Goal: Transaction & Acquisition: Purchase product/service

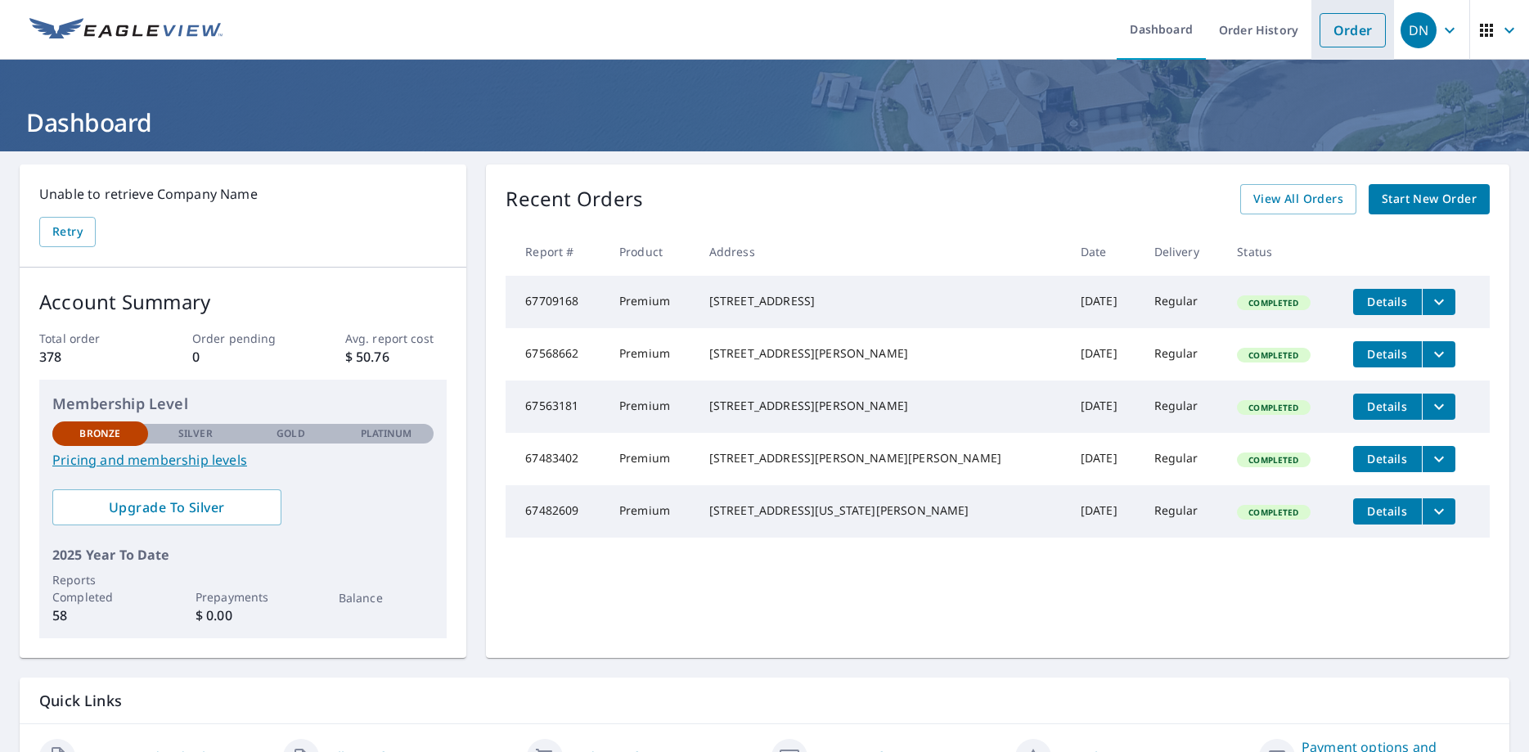
click at [1350, 25] on link "Order" at bounding box center [1352, 30] width 66 height 34
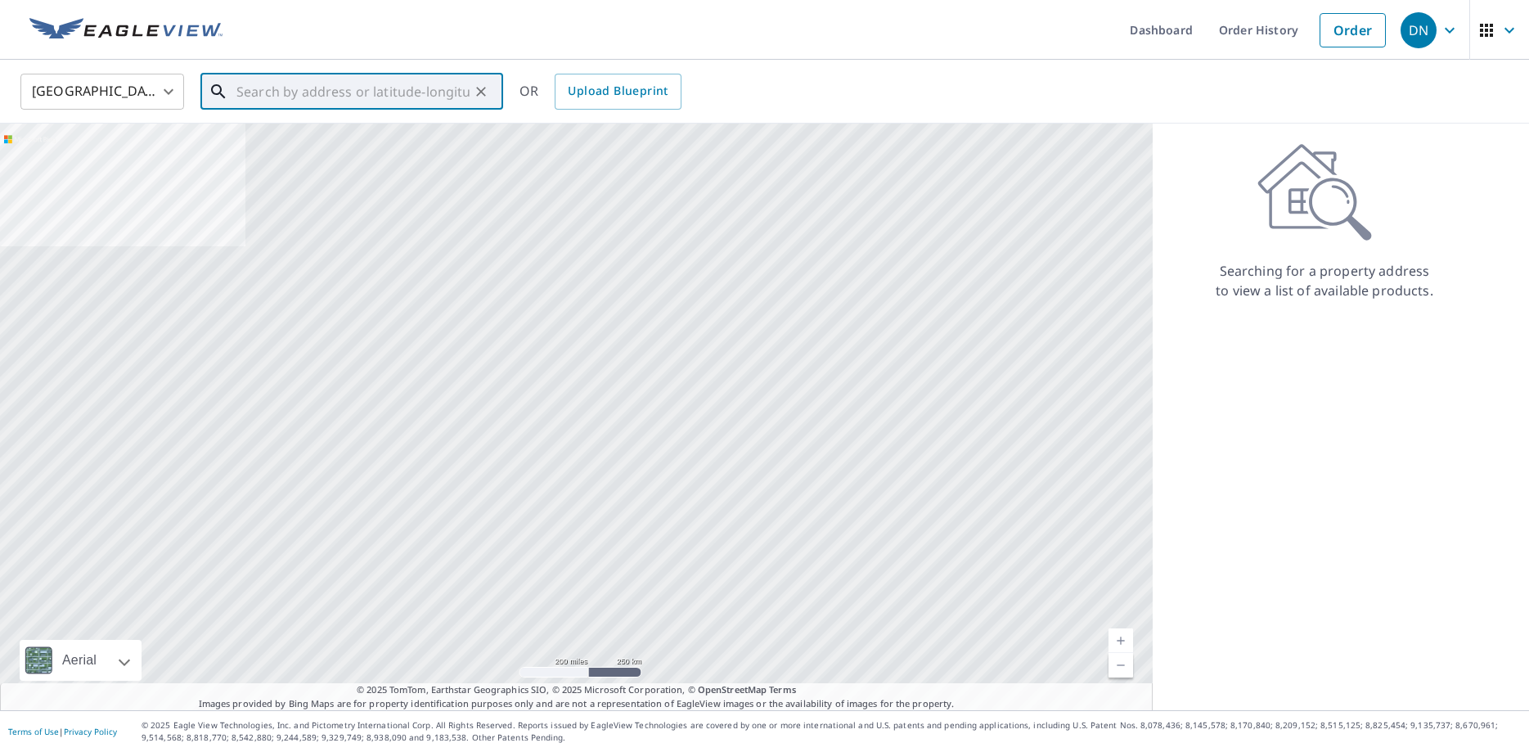
click at [278, 105] on input "text" at bounding box center [352, 92] width 233 height 46
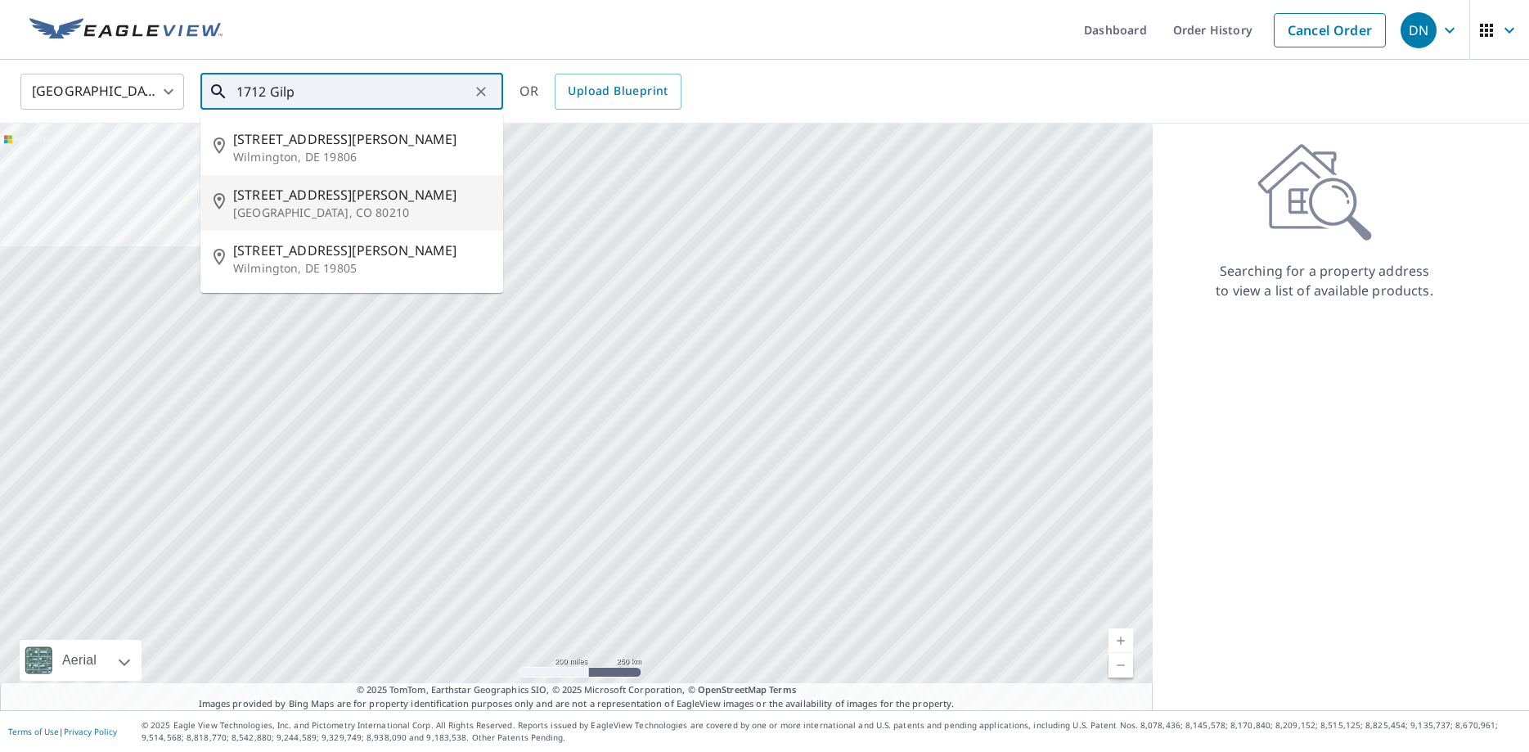
click at [255, 209] on p "[GEOGRAPHIC_DATA], CO 80210" at bounding box center [361, 213] width 257 height 16
type input "[STREET_ADDRESS][PERSON_NAME]"
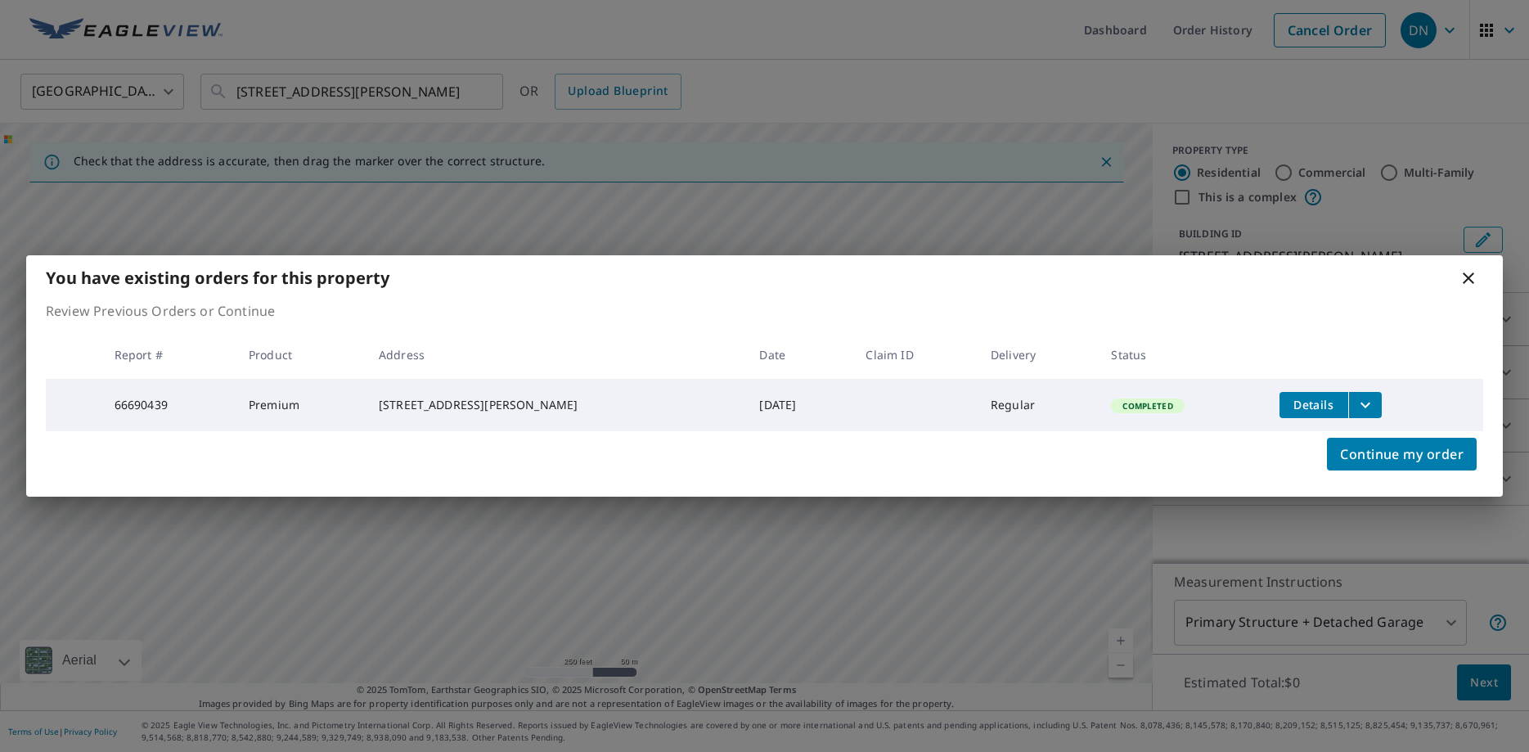
click at [1355, 398] on icon "filesDropdownBtn-66690439" at bounding box center [1365, 405] width 20 height 20
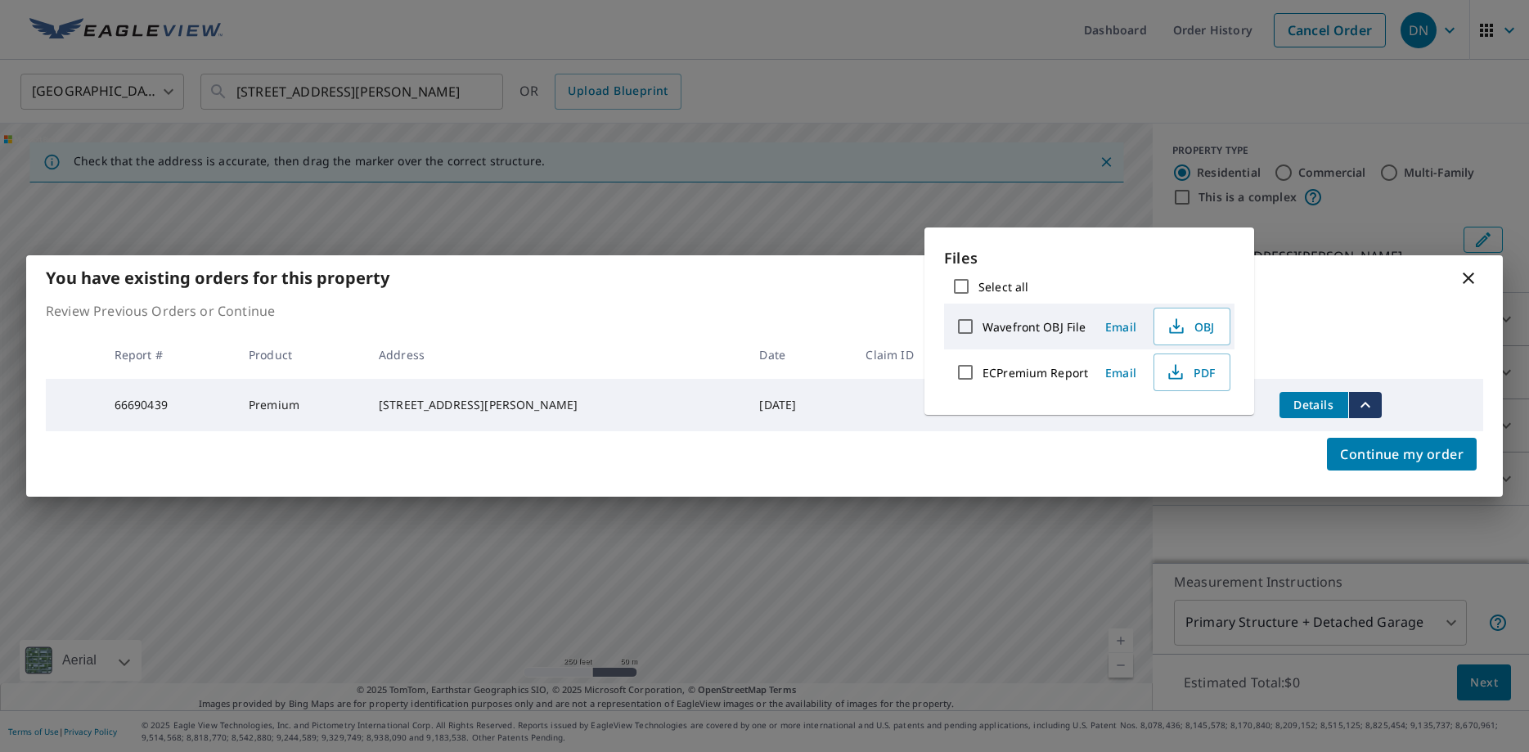
click at [1324, 208] on div "You have existing orders for this property Review Previous Orders or Continue R…" at bounding box center [764, 376] width 1529 height 752
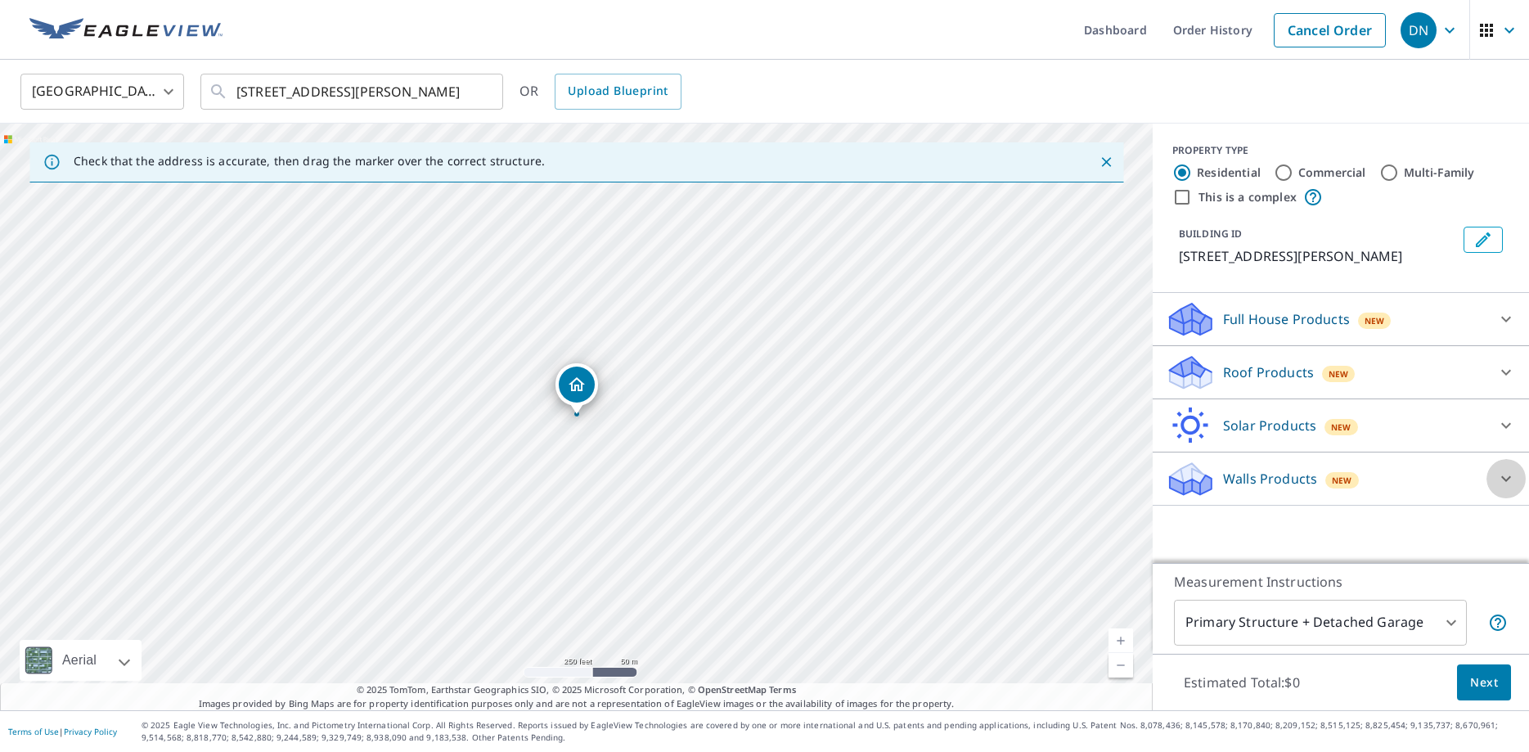
click at [1498, 476] on icon at bounding box center [1506, 479] width 20 height 20
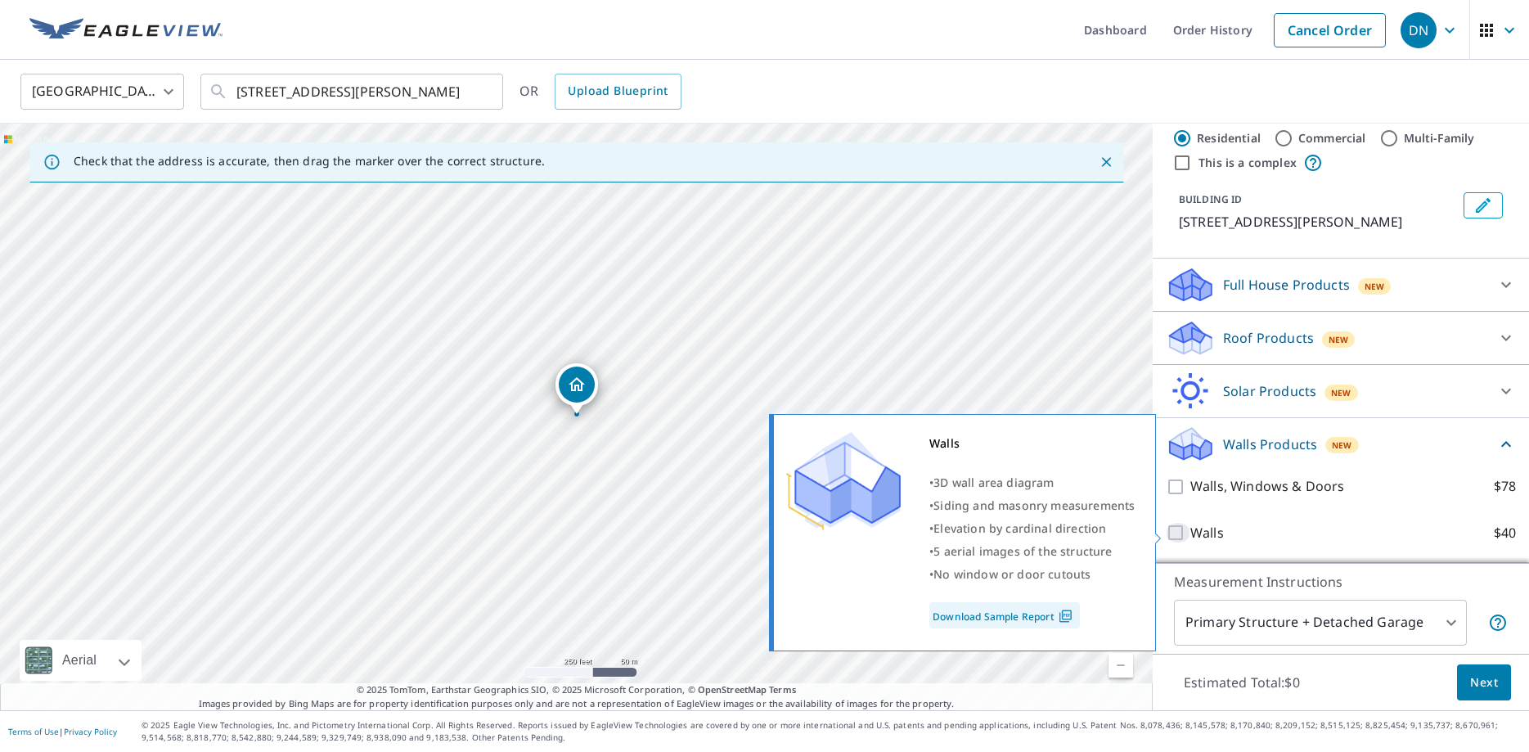
click at [1178, 533] on input "Walls $40" at bounding box center [1178, 533] width 25 height 20
checkbox input "true"
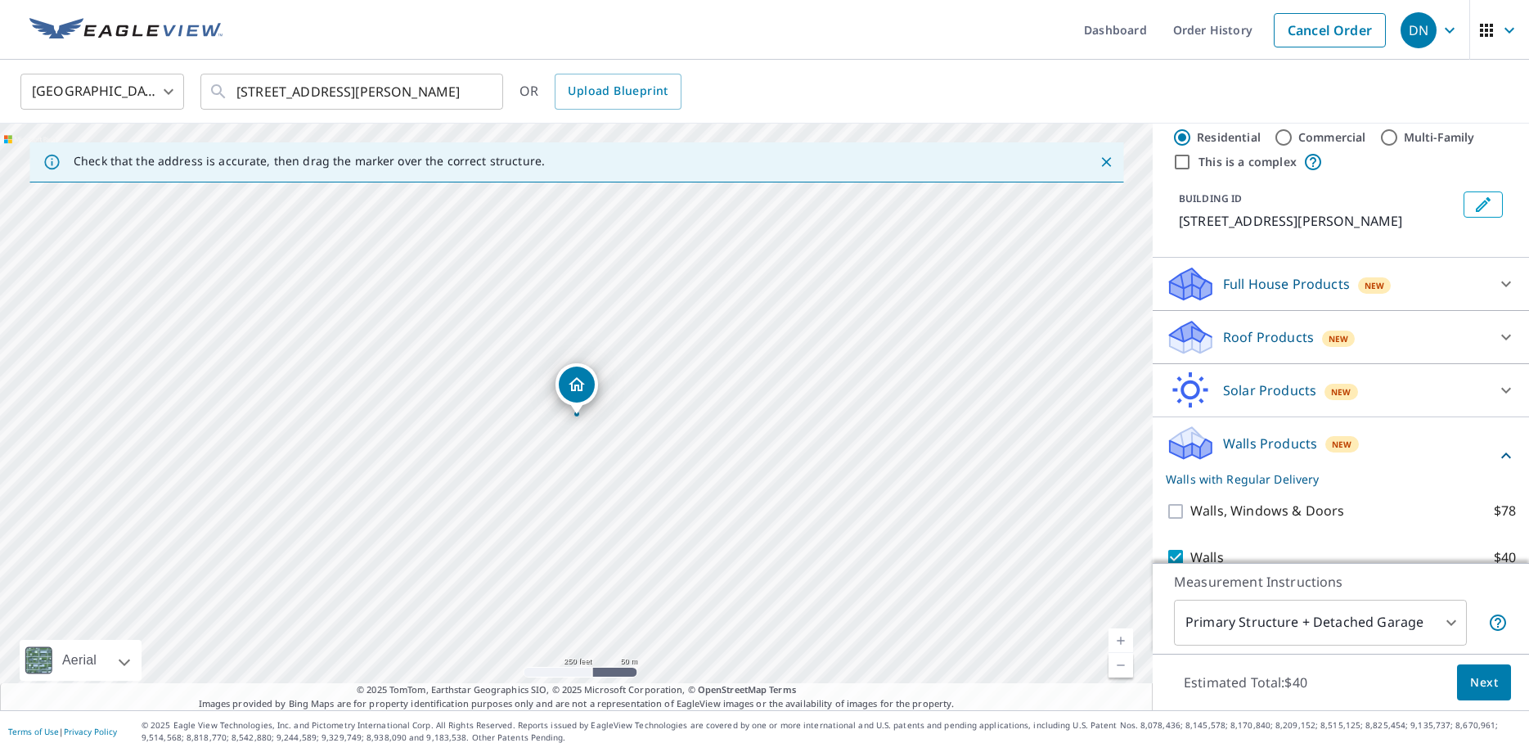
click at [1452, 621] on body "DN DN Dashboard Order History Cancel Order DN United States [GEOGRAPHIC_DATA] ​…" at bounding box center [764, 376] width 1529 height 752
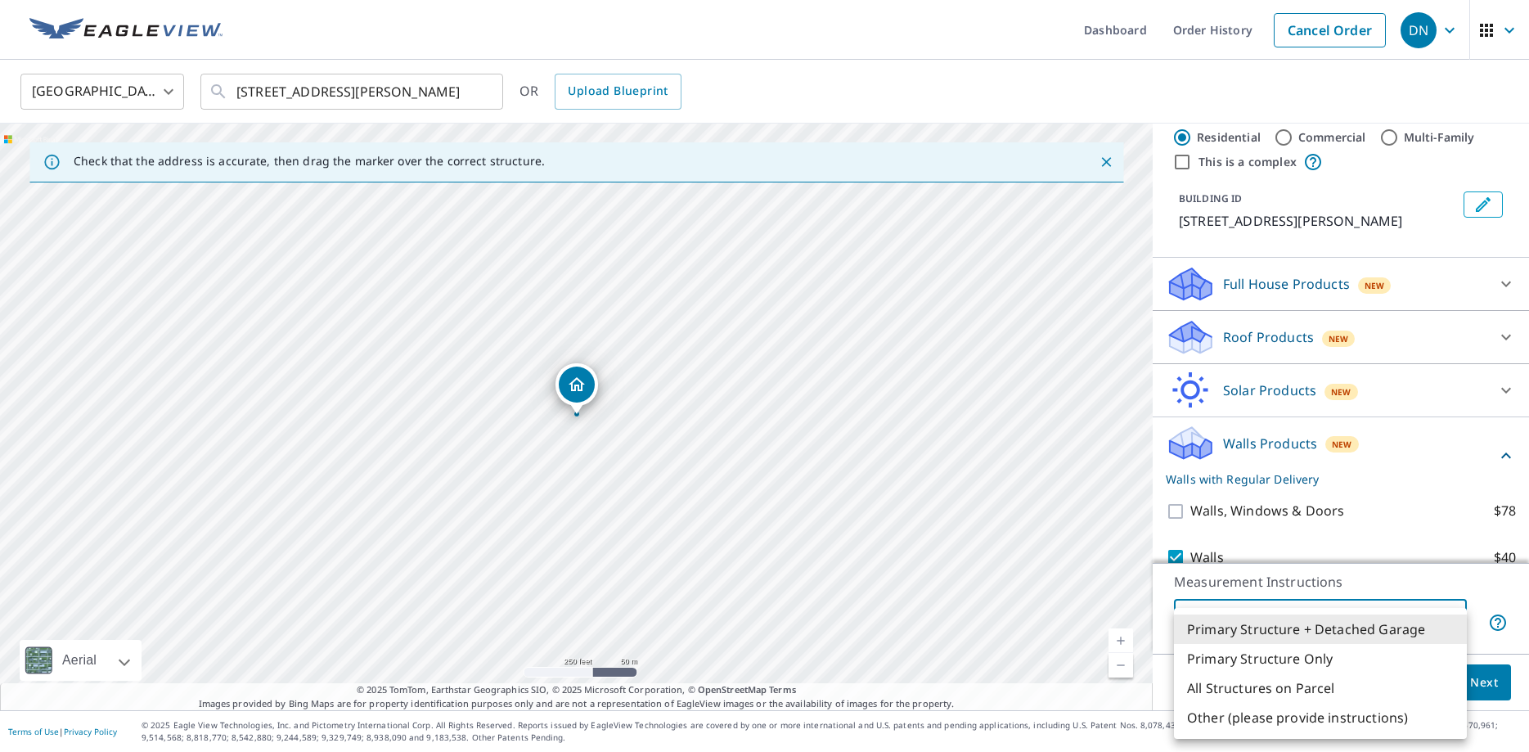
click at [1315, 658] on li "Primary Structure Only" at bounding box center [1320, 658] width 293 height 29
type input "2"
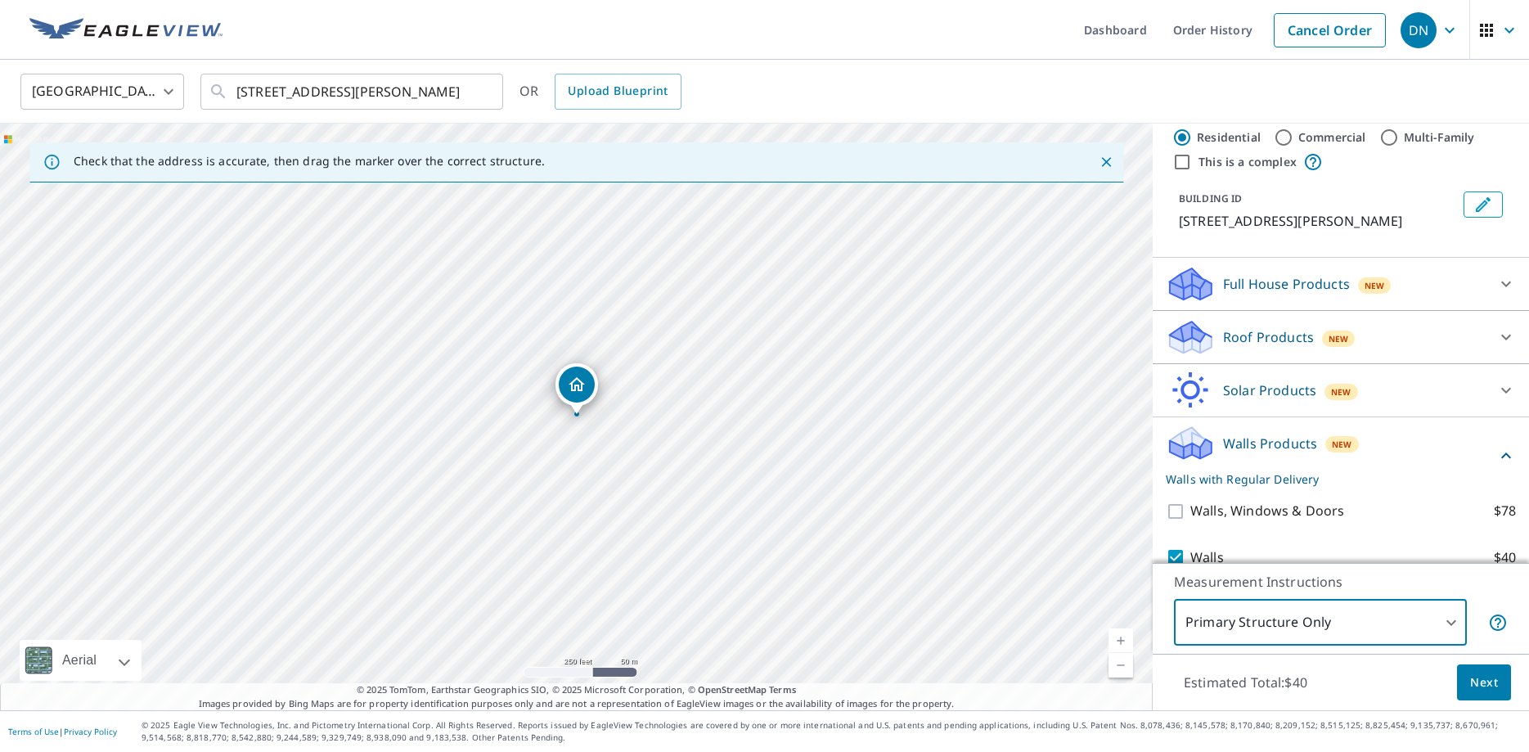
click at [1487, 687] on span "Next" at bounding box center [1484, 682] width 28 height 20
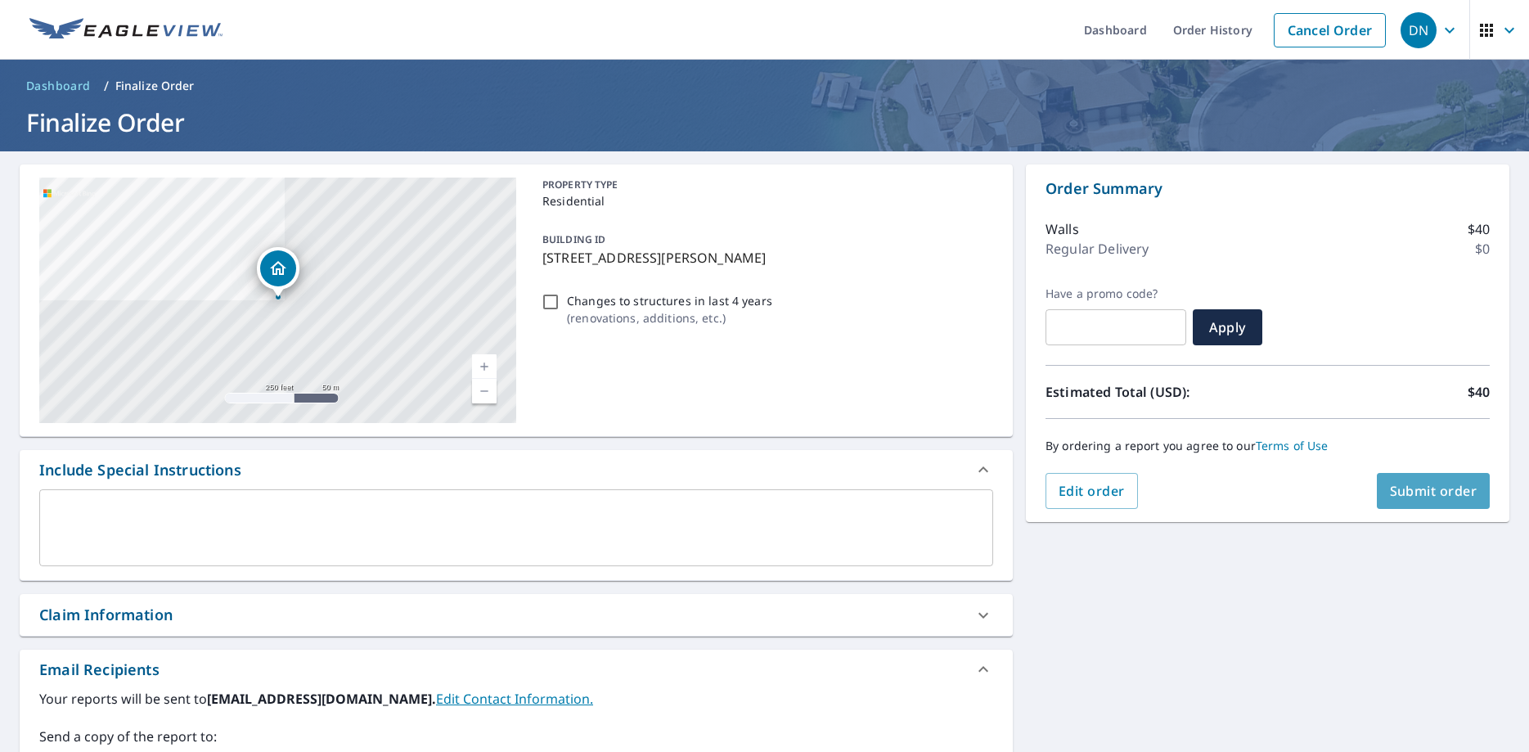
click at [1423, 483] on span "Submit order" at bounding box center [1434, 491] width 88 height 18
checkbox input "true"
